Goal: Task Accomplishment & Management: Manage account settings

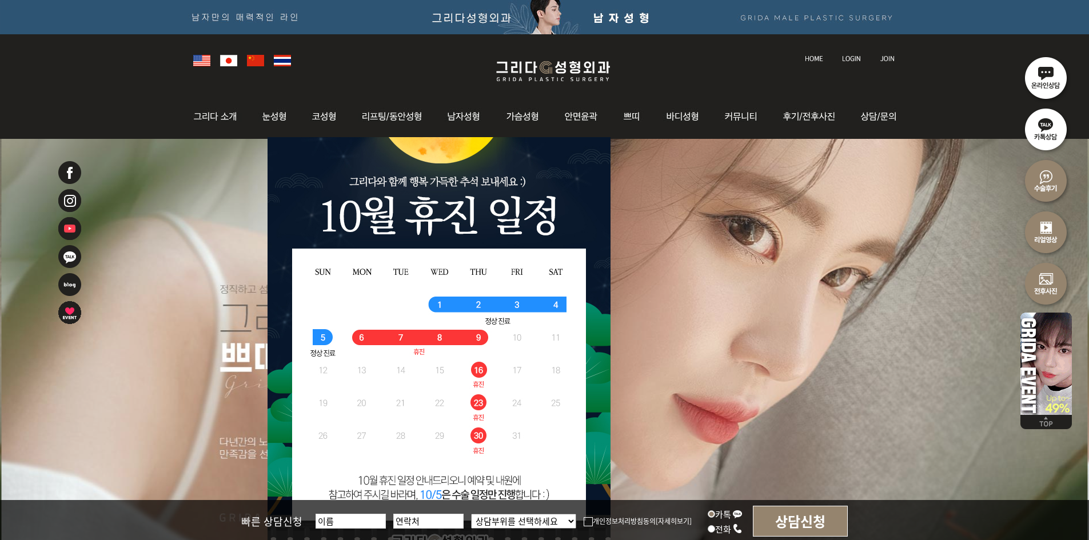
click at [850, 50] on link at bounding box center [853, 48] width 32 height 16
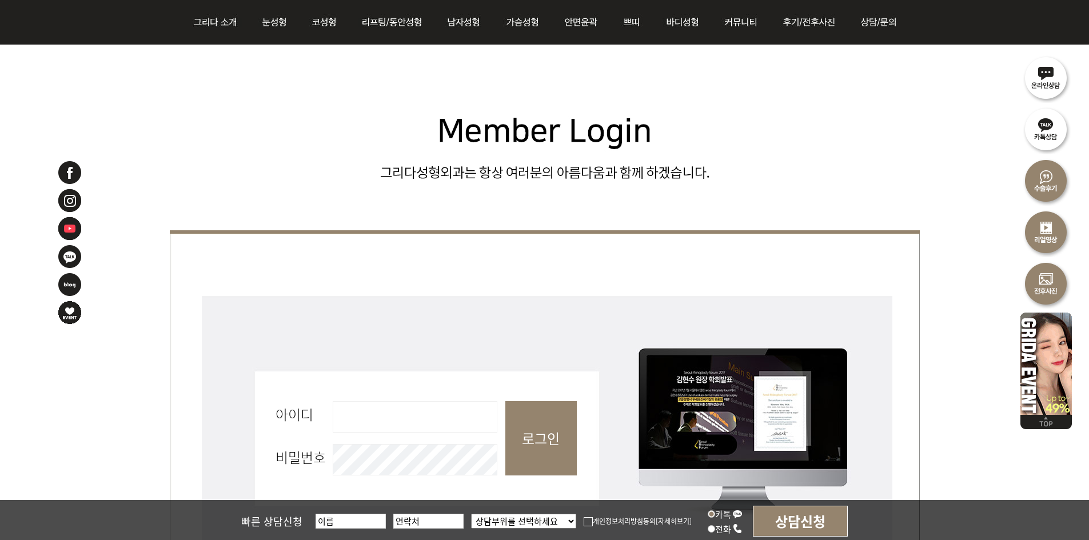
scroll to position [343, 0]
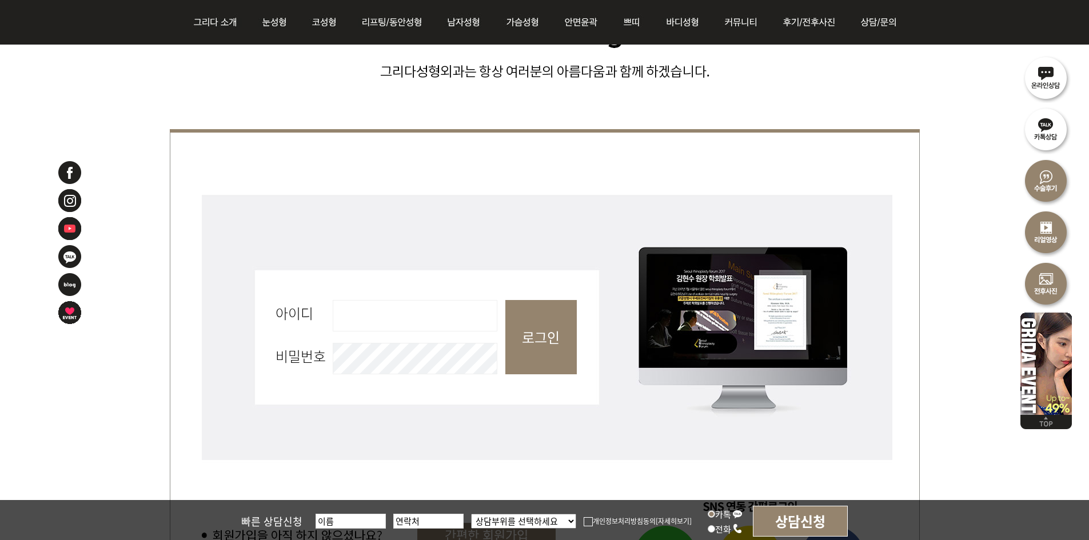
click at [458, 320] on input "아이디 필수" at bounding box center [415, 315] width 165 height 31
type input "admin"
click at [527, 346] on input "로그인" at bounding box center [541, 337] width 71 height 74
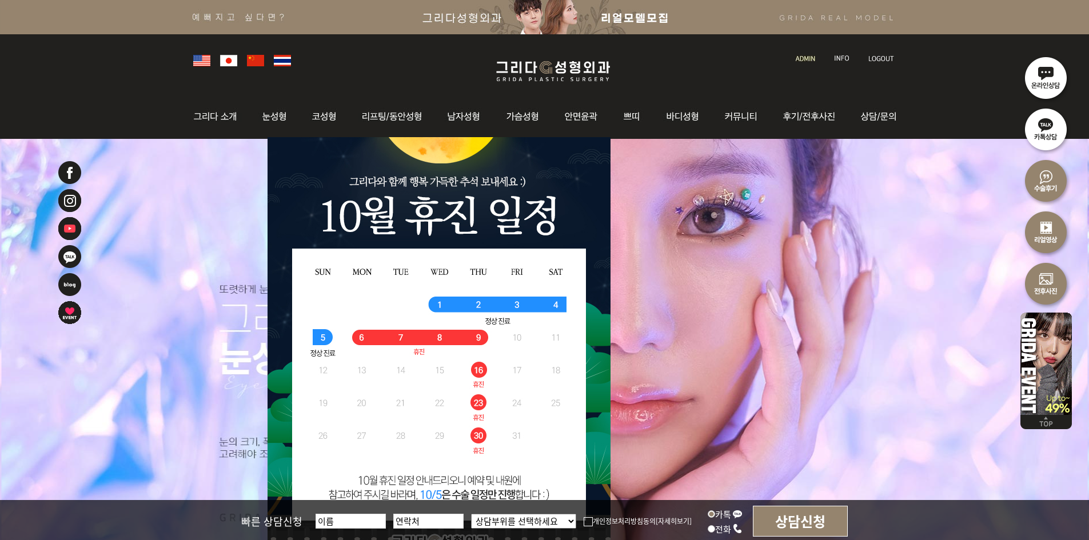
click at [796, 58] on img at bounding box center [805, 58] width 19 height 6
